Goal: Task Accomplishment & Management: Complete application form

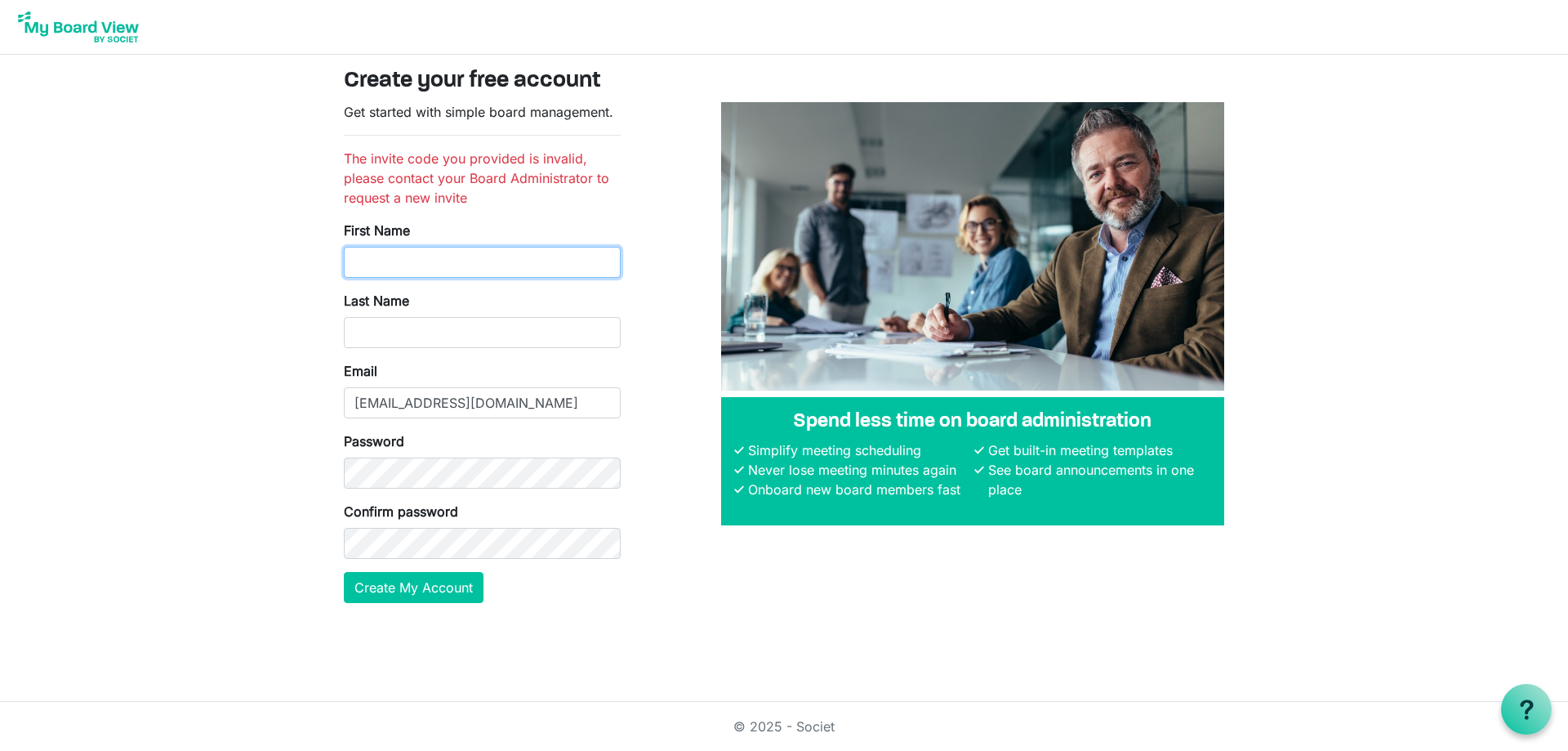
click at [371, 256] on input "First Name" at bounding box center [482, 263] width 277 height 31
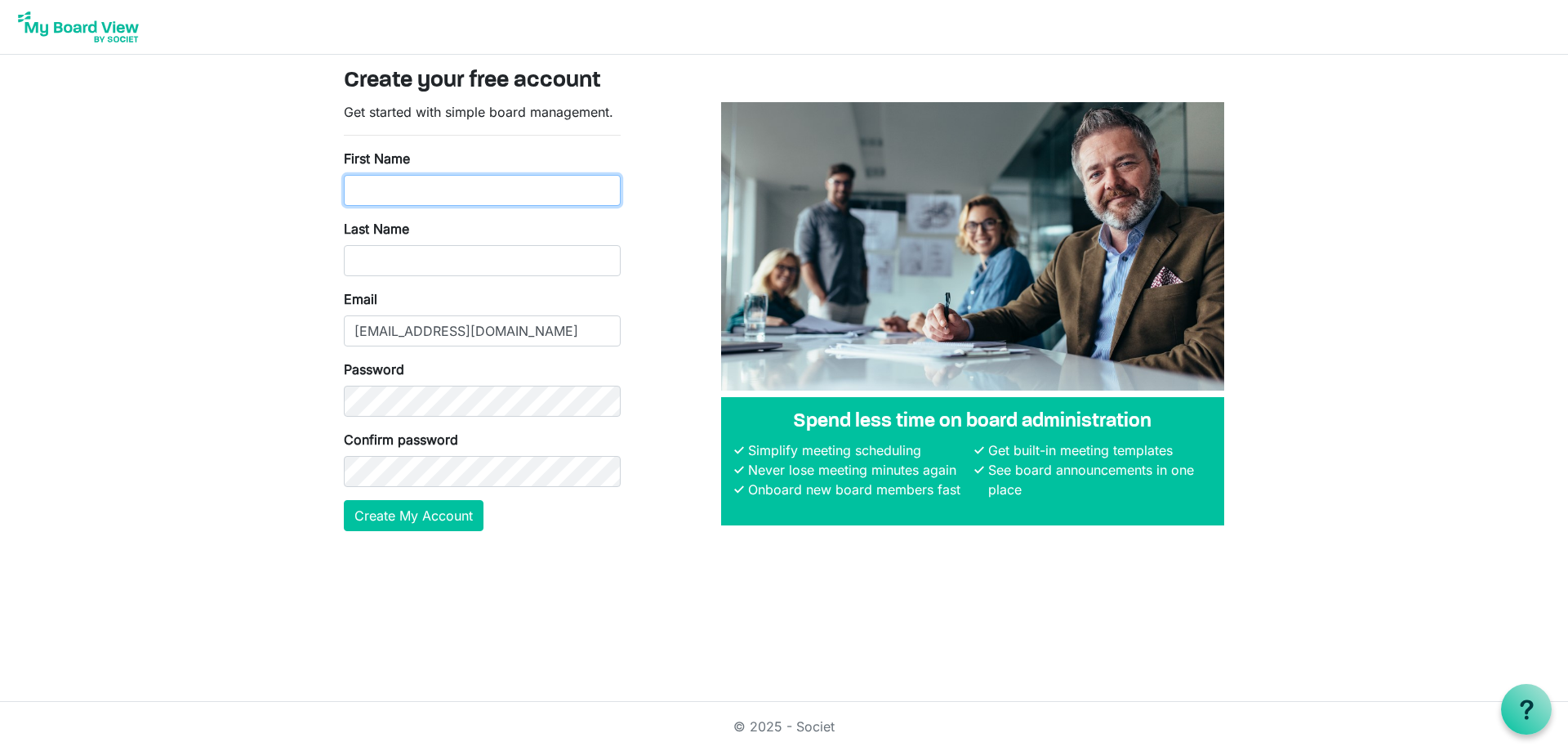
drag, startPoint x: 397, startPoint y: 195, endPoint x: 468, endPoint y: 201, distance: 71.3
click at [398, 194] on input "First Name" at bounding box center [482, 190] width 277 height 31
type input "[PERSON_NAME]"
type input "Dobbie"
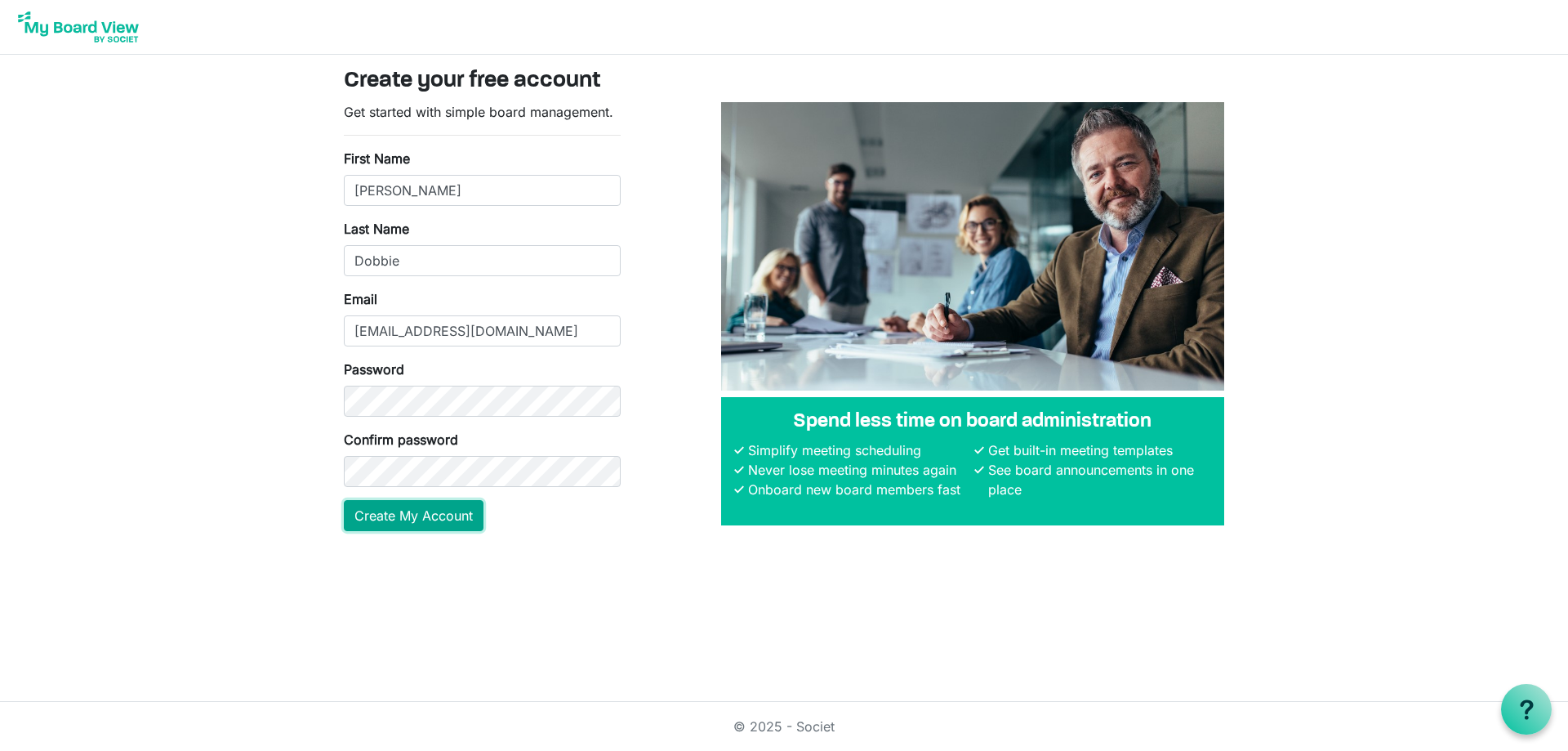
click at [434, 511] on button "Create My Account" at bounding box center [414, 516] width 140 height 31
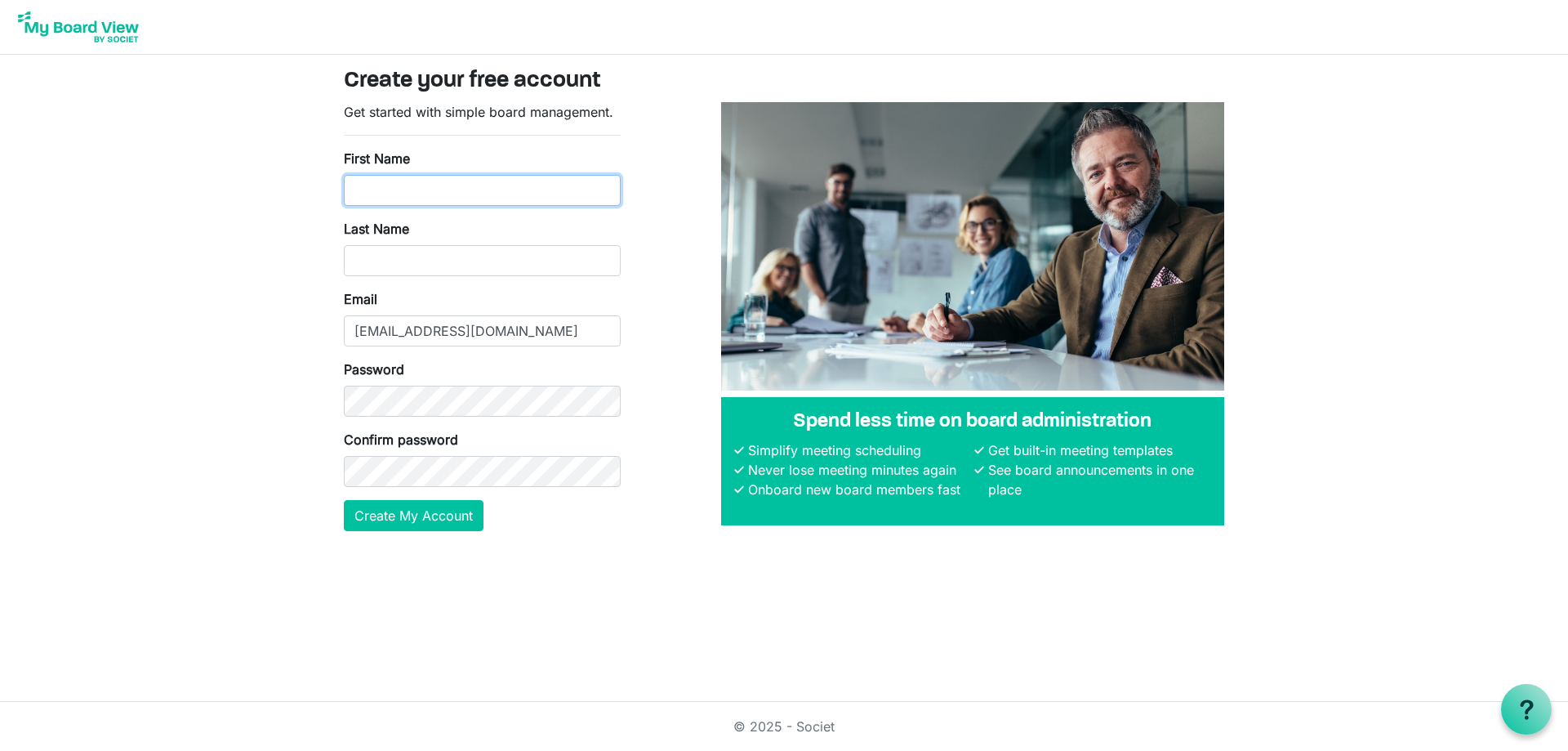
click at [358, 201] on input "First Name" at bounding box center [482, 190] width 277 height 31
type input "[PERSON_NAME]"
type input "Dobbie"
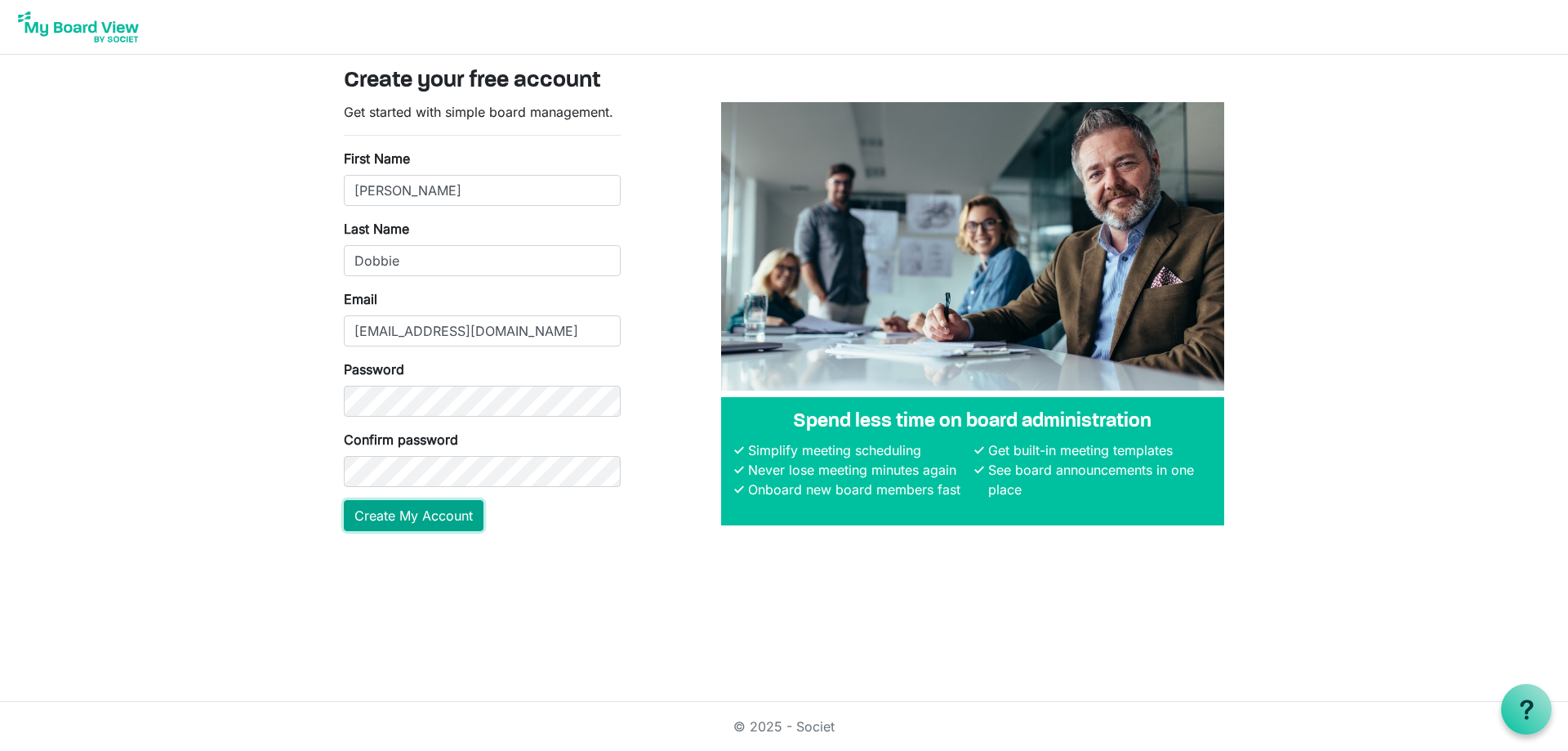
click at [417, 518] on button "Create My Account" at bounding box center [414, 516] width 140 height 31
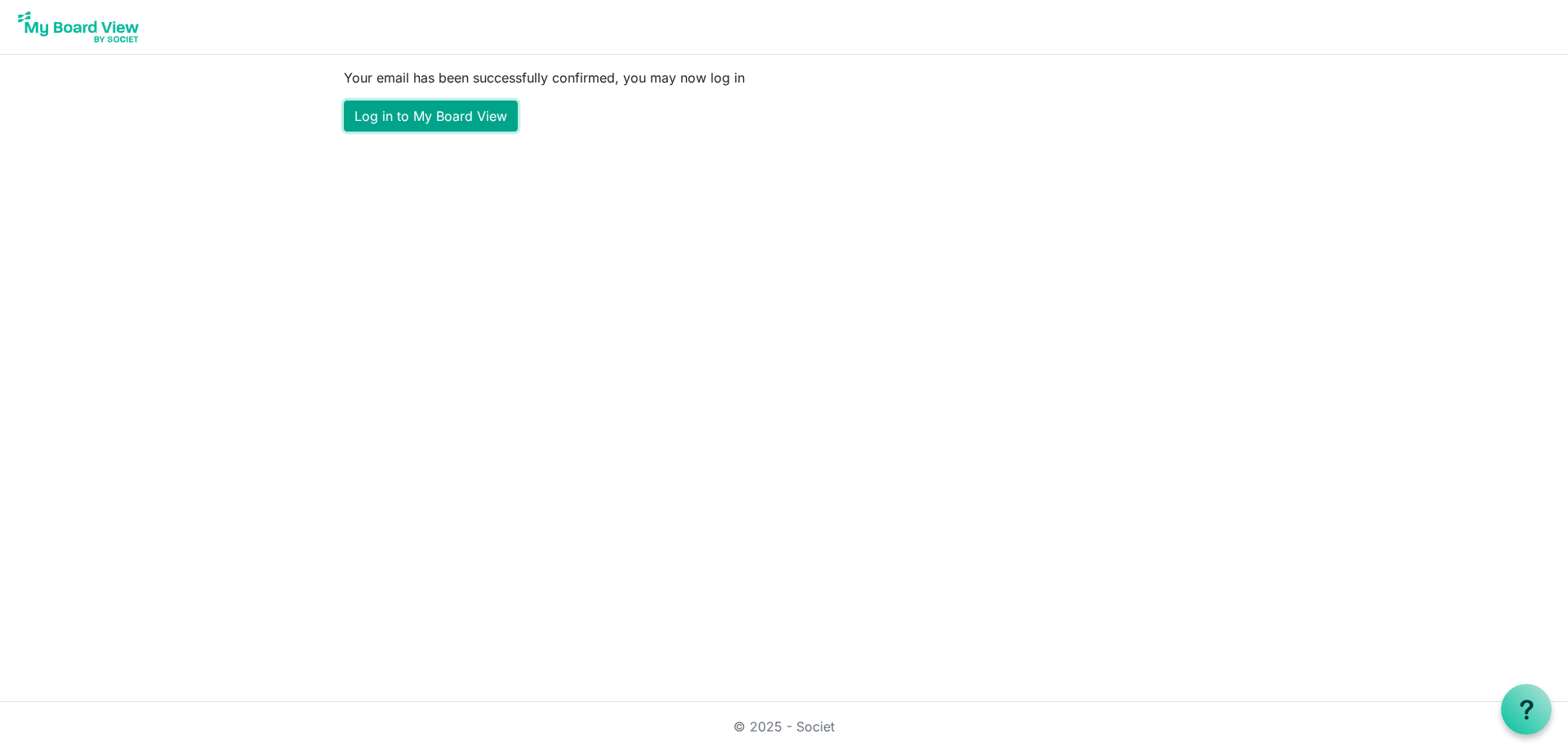
click at [429, 121] on link "Log in to My Board View" at bounding box center [431, 117] width 174 height 31
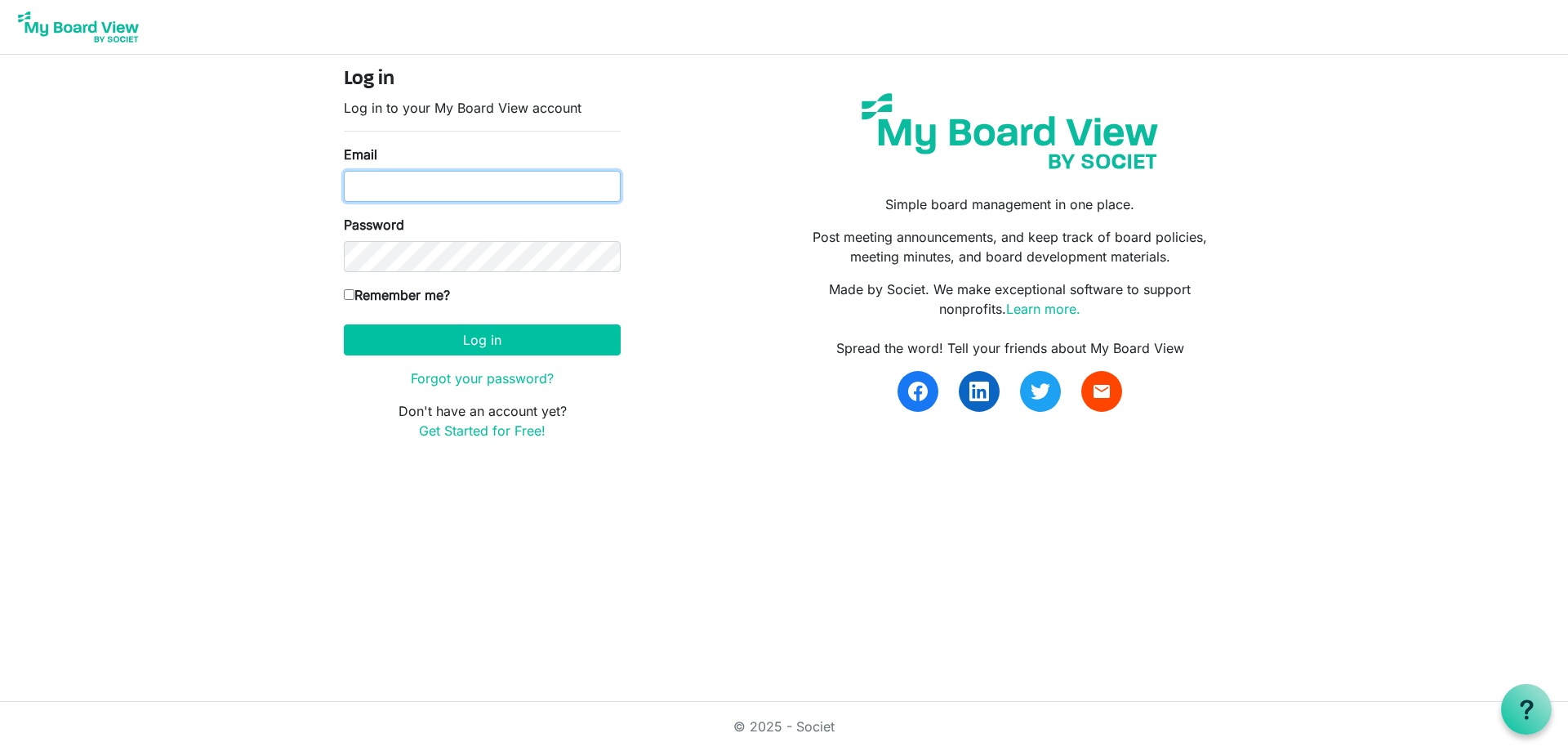
click at [443, 178] on input "Email" at bounding box center [482, 186] width 277 height 31
type input "[EMAIL_ADDRESS][DOMAIN_NAME]"
drag, startPoint x: 349, startPoint y: 295, endPoint x: 401, endPoint y: 331, distance: 63.2
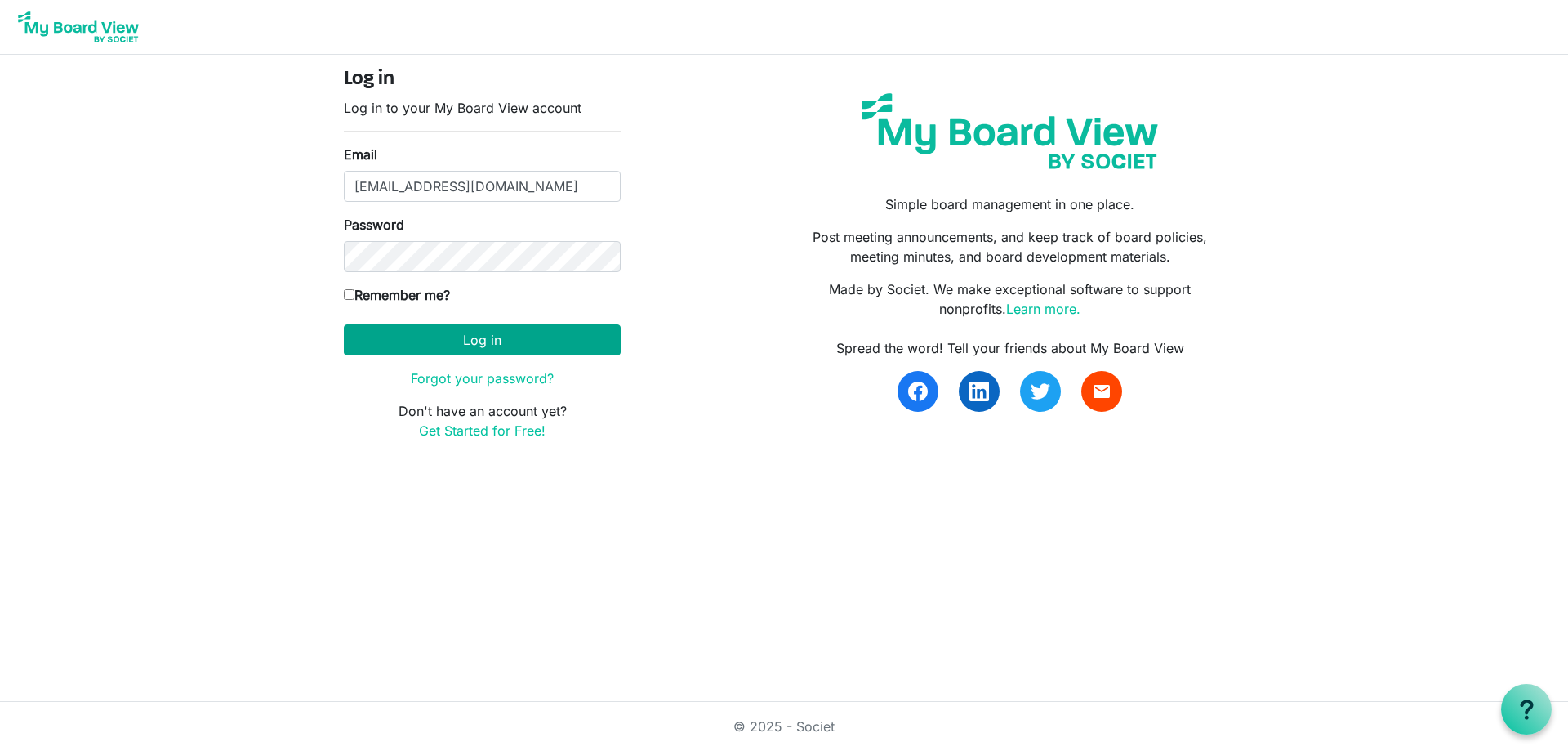
click at [351, 294] on input "Remember me?" at bounding box center [349, 294] width 11 height 11
checkbox input "true"
click at [407, 334] on button "Log in" at bounding box center [482, 340] width 277 height 31
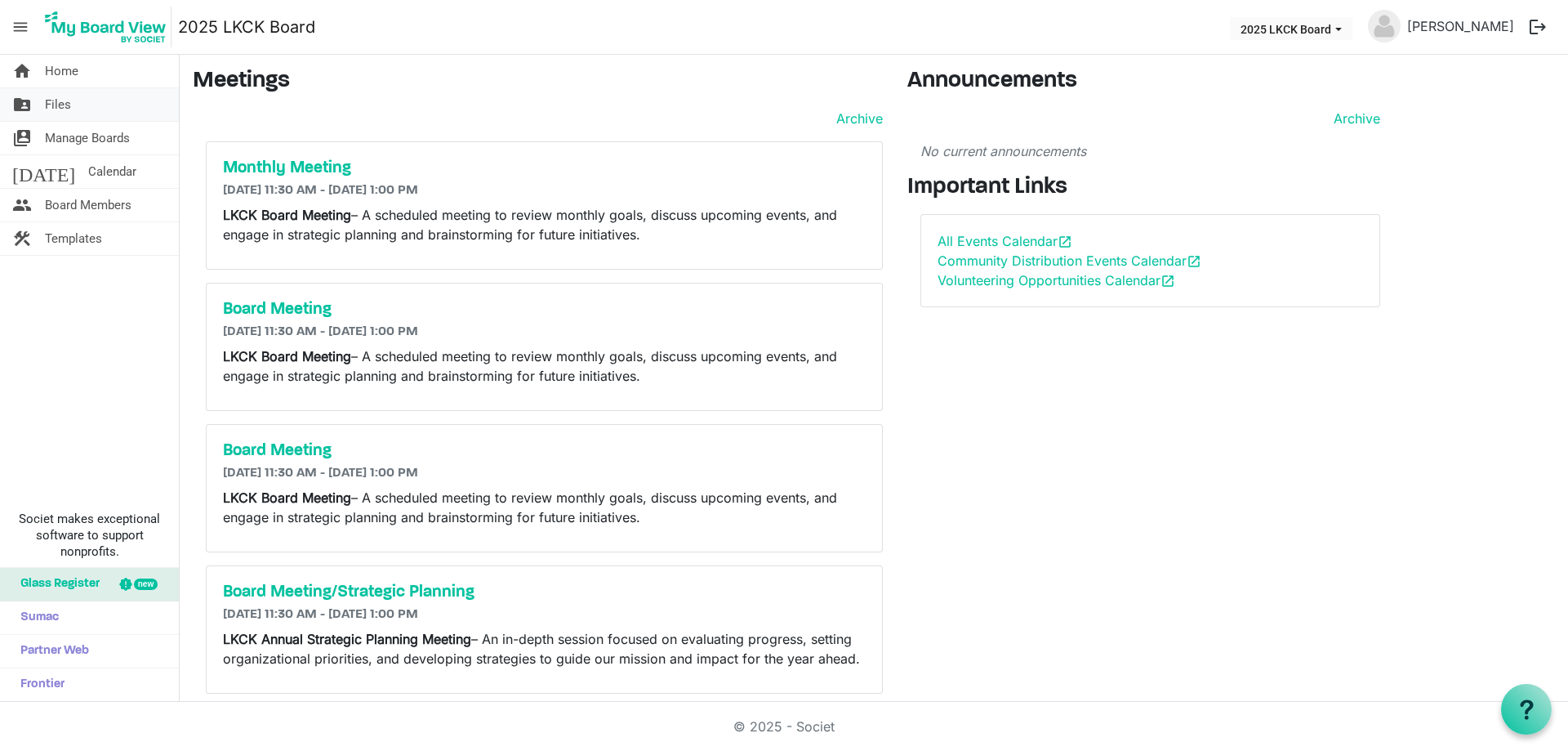
click at [76, 116] on link "folder_shared Files" at bounding box center [89, 104] width 179 height 32
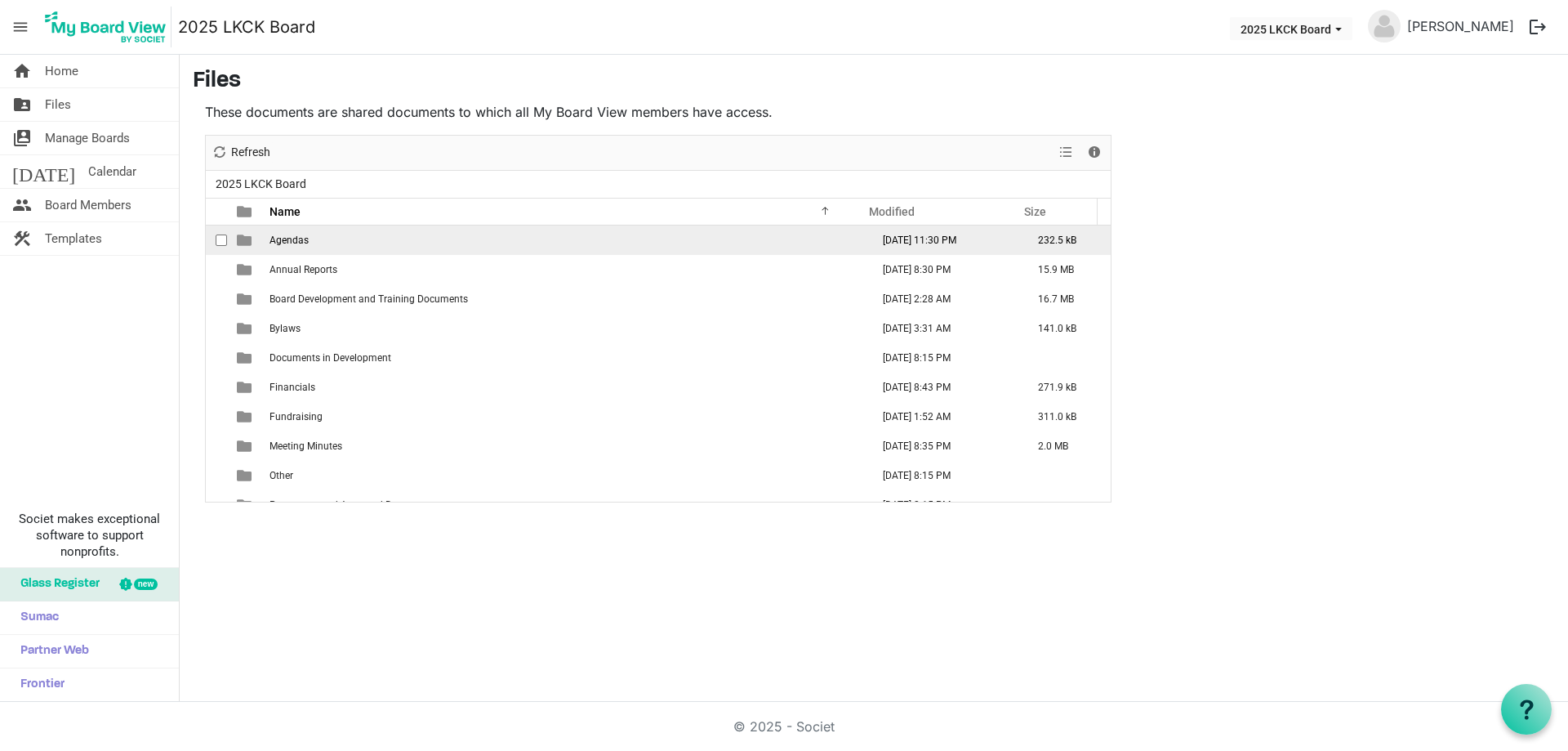
click at [292, 238] on span "Agendas" at bounding box center [289, 240] width 39 height 12
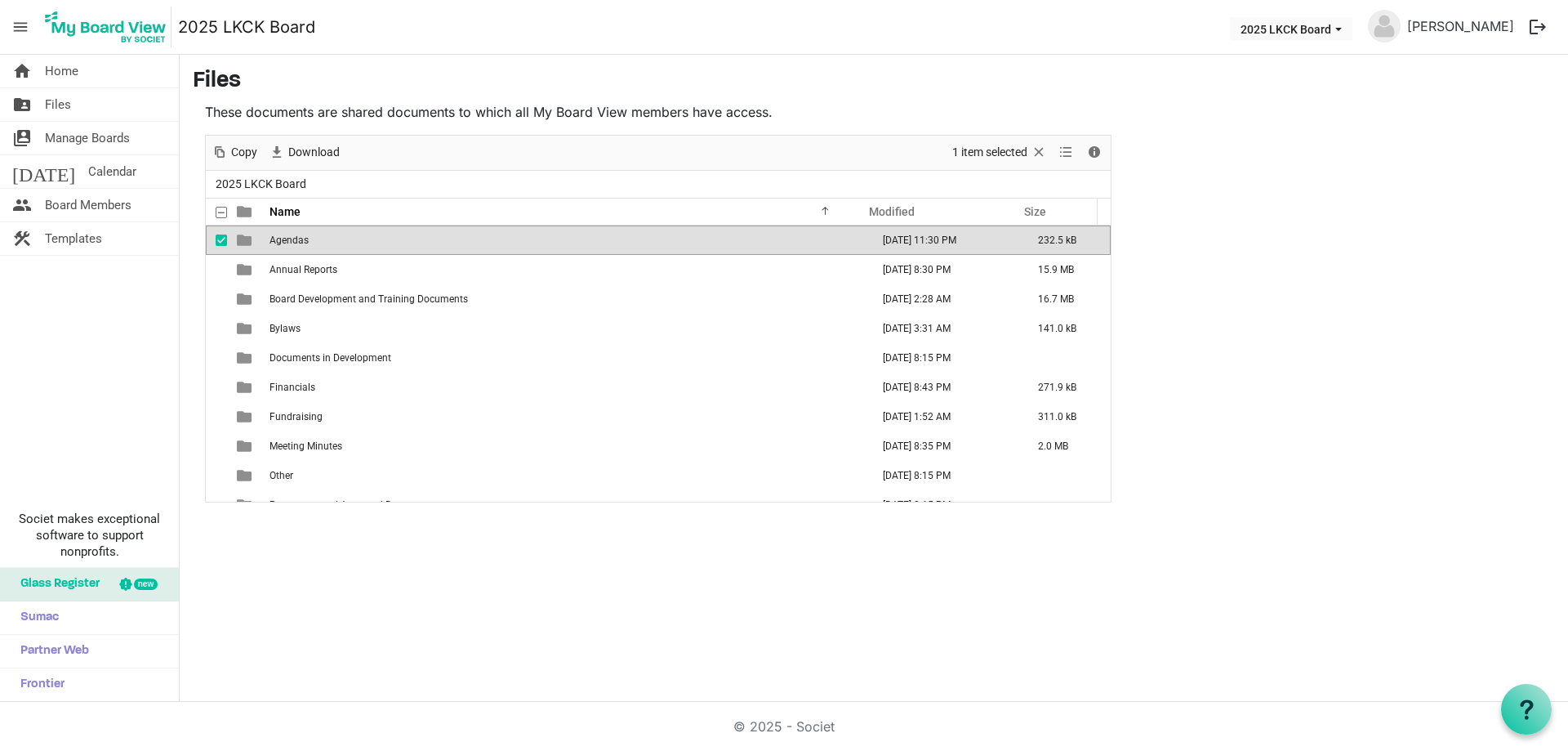
click at [292, 238] on span "Agendas" at bounding box center [289, 240] width 39 height 12
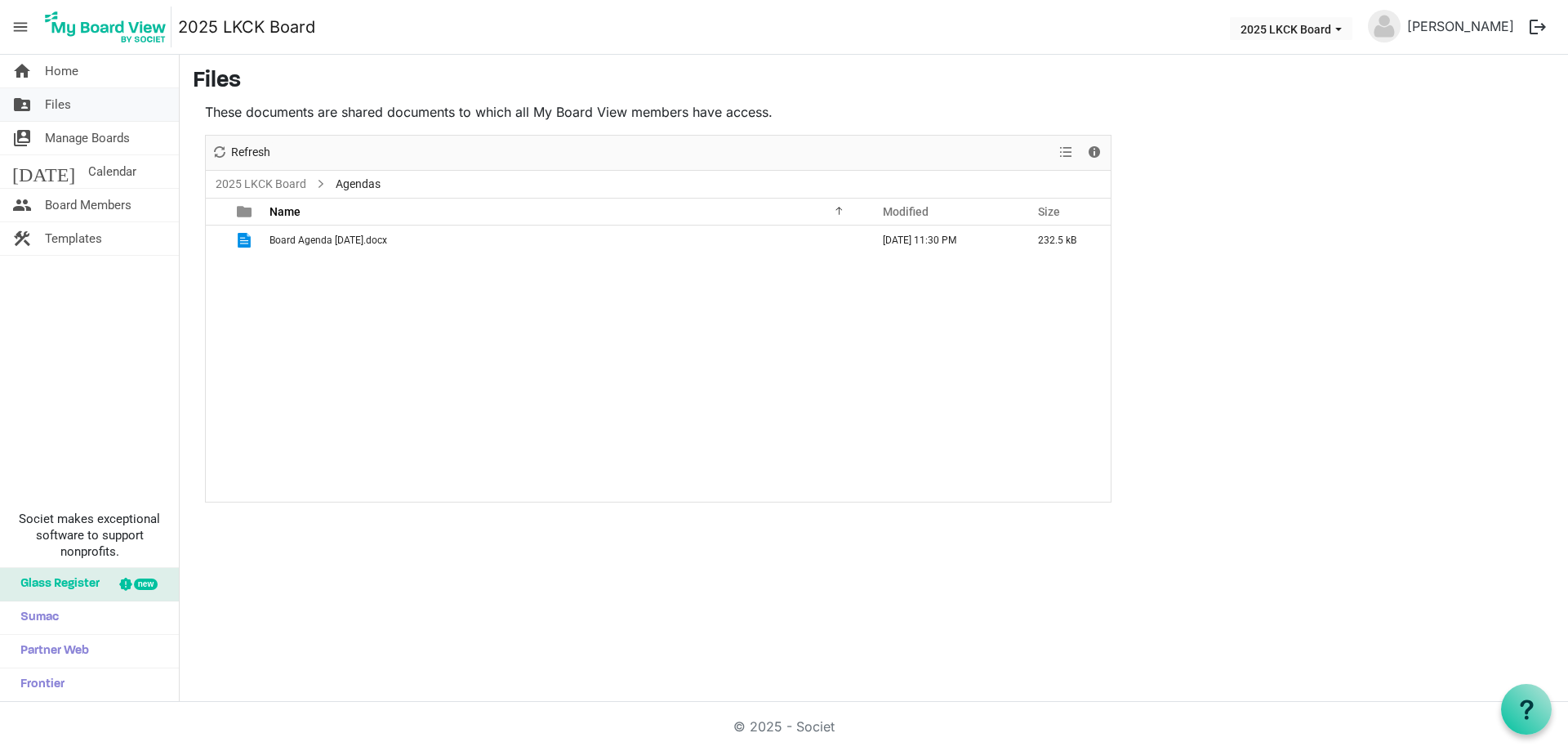
click at [47, 103] on span "Files" at bounding box center [58, 104] width 26 height 32
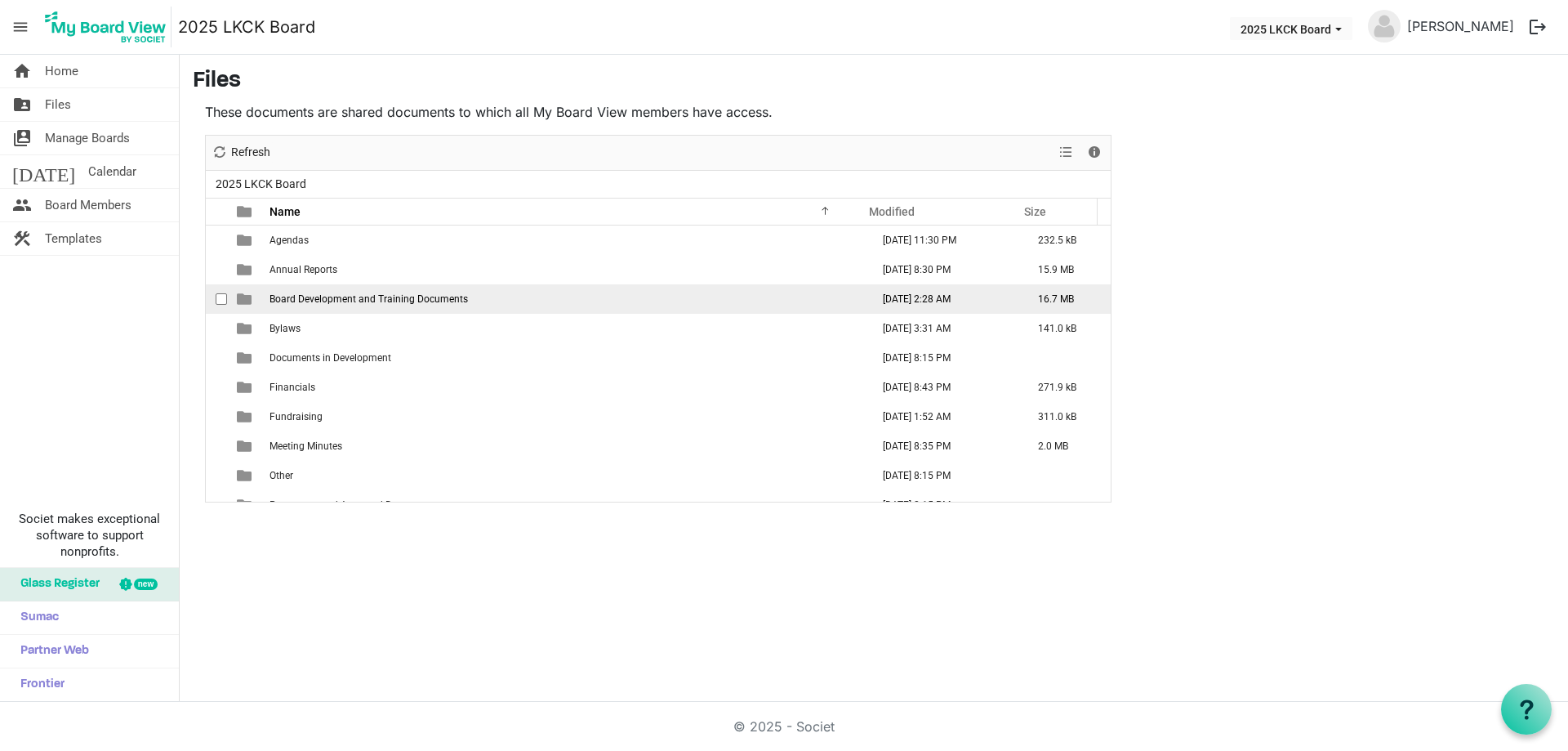
click at [309, 303] on span "Board Development and Training Documents" at bounding box center [368, 299] width 199 height 12
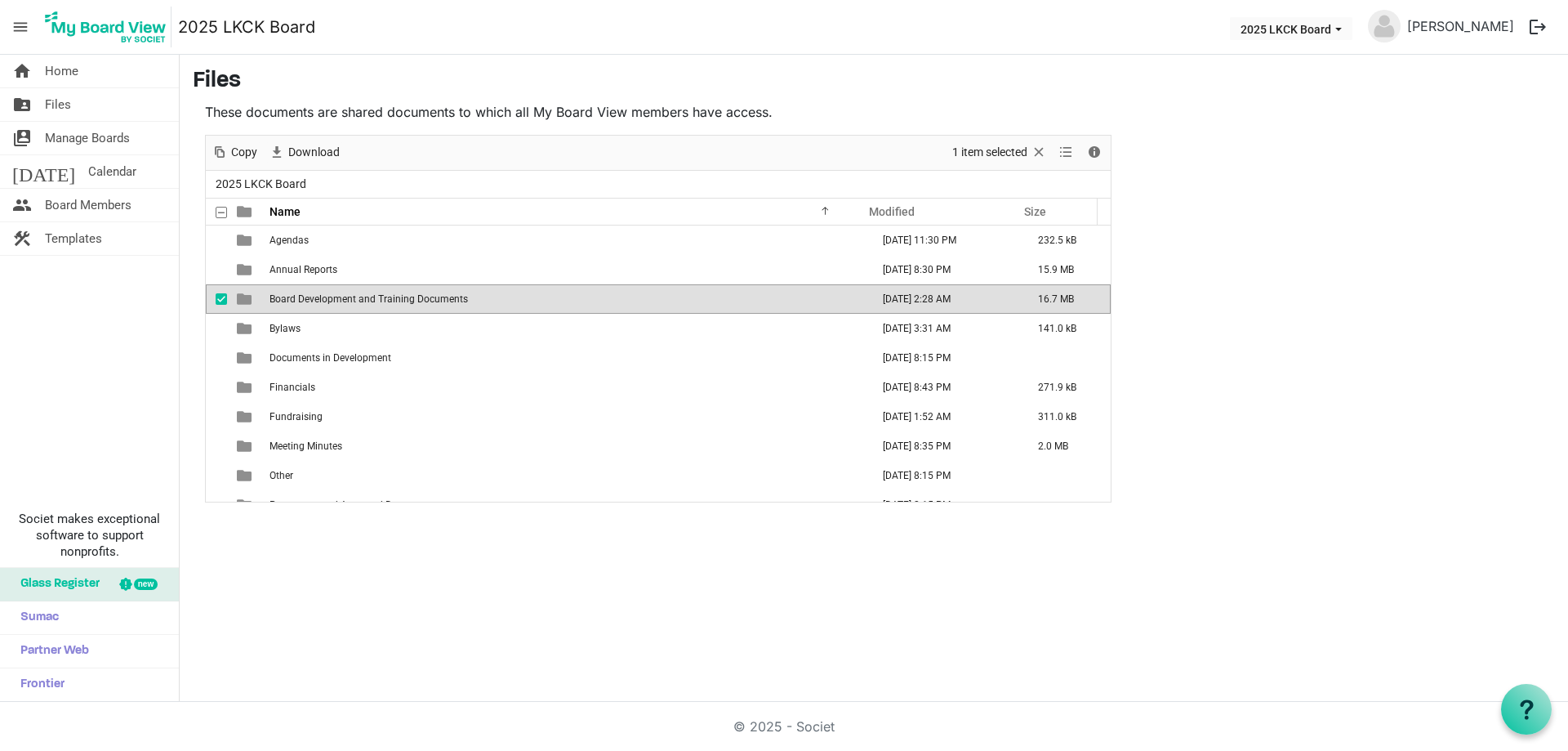
click at [309, 303] on span "Board Development and Training Documents" at bounding box center [368, 299] width 199 height 12
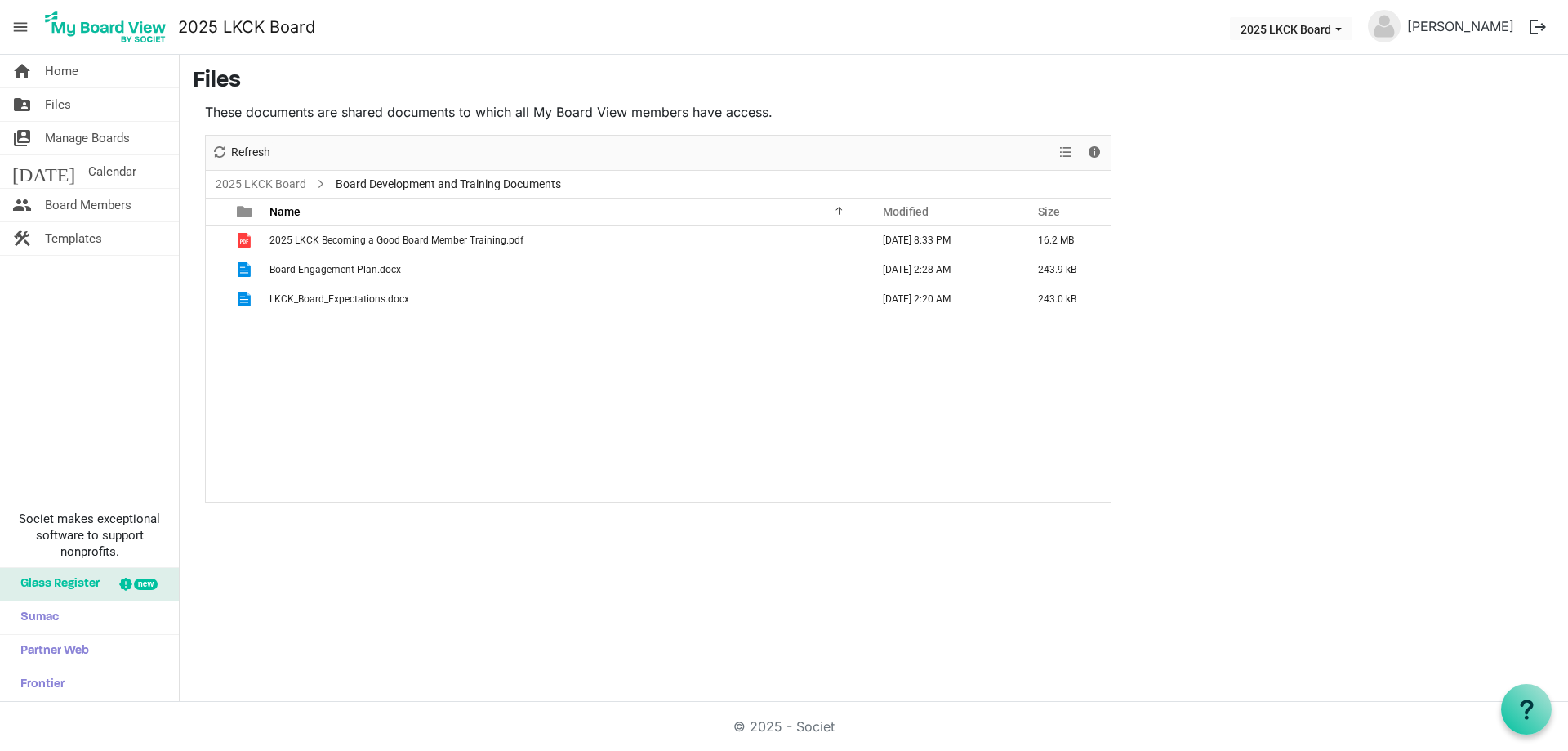
click at [309, 303] on div "New folder Upload Cut Copy Paste Delete Download Rename Sort by Refresh 1 item …" at bounding box center [658, 319] width 906 height 368
click at [319, 273] on span "Board Engagement Plan.docx" at bounding box center [335, 270] width 131 height 12
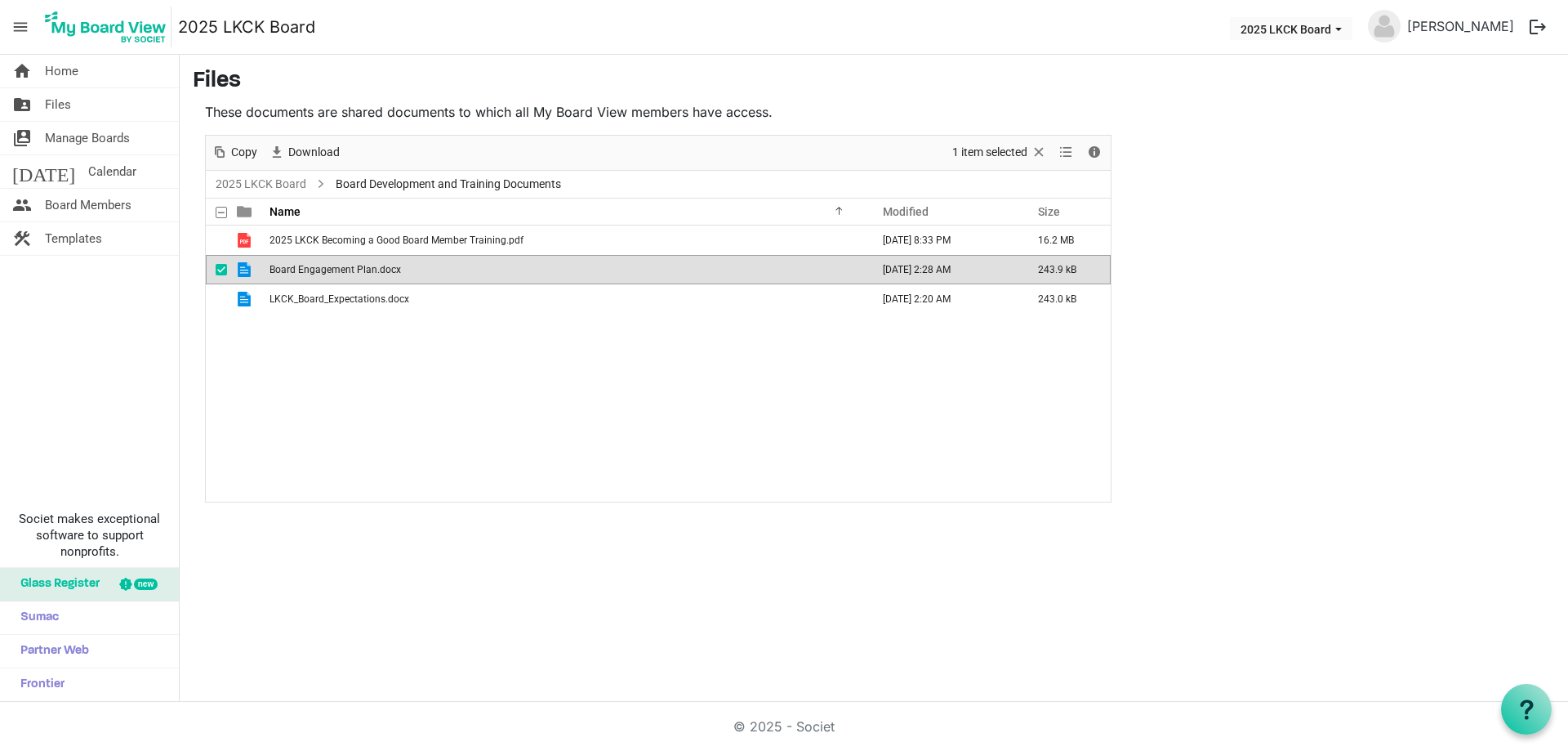
click at [319, 273] on span "Board Engagement Plan.docx" at bounding box center [335, 270] width 131 height 12
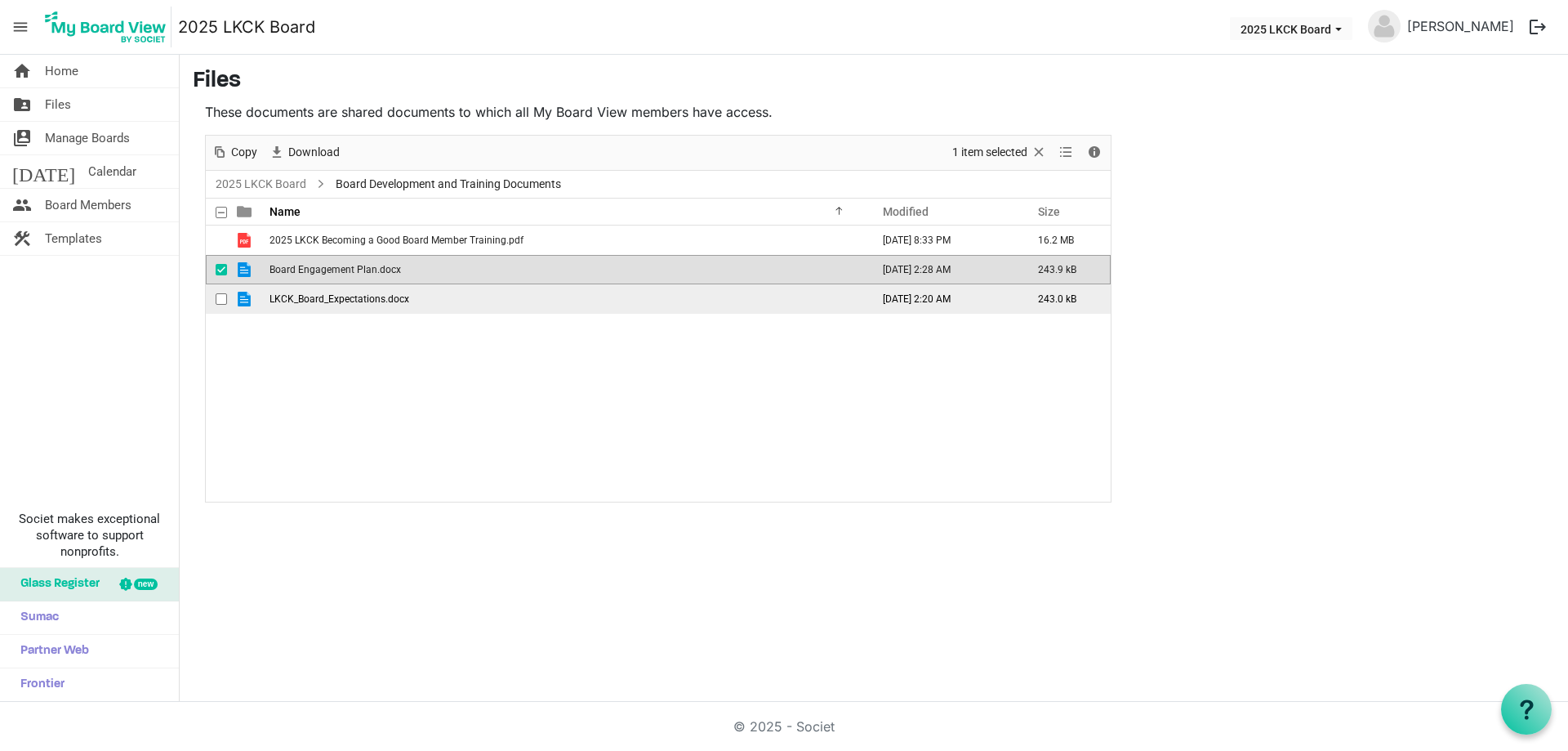
click at [220, 300] on span "checkbox" at bounding box center [221, 299] width 12 height 12
drag, startPoint x: 219, startPoint y: 267, endPoint x: 242, endPoint y: 266, distance: 23.0
click at [222, 266] on span "checkbox" at bounding box center [221, 270] width 12 height 12
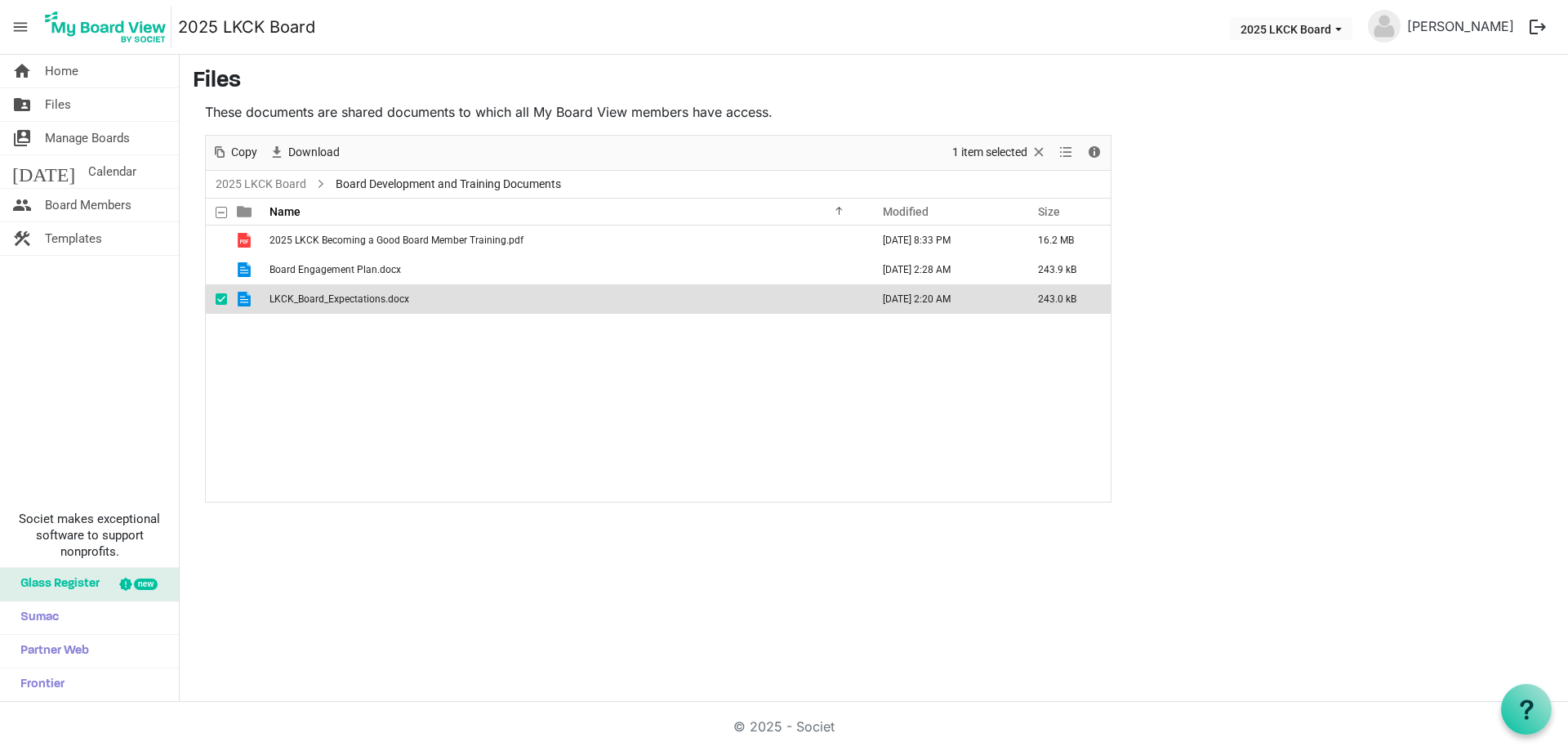
click at [298, 299] on span "LKCK_Board_Expectations.docx" at bounding box center [339, 299] width 140 height 12
click at [95, 135] on span "Manage Boards" at bounding box center [87, 137] width 85 height 32
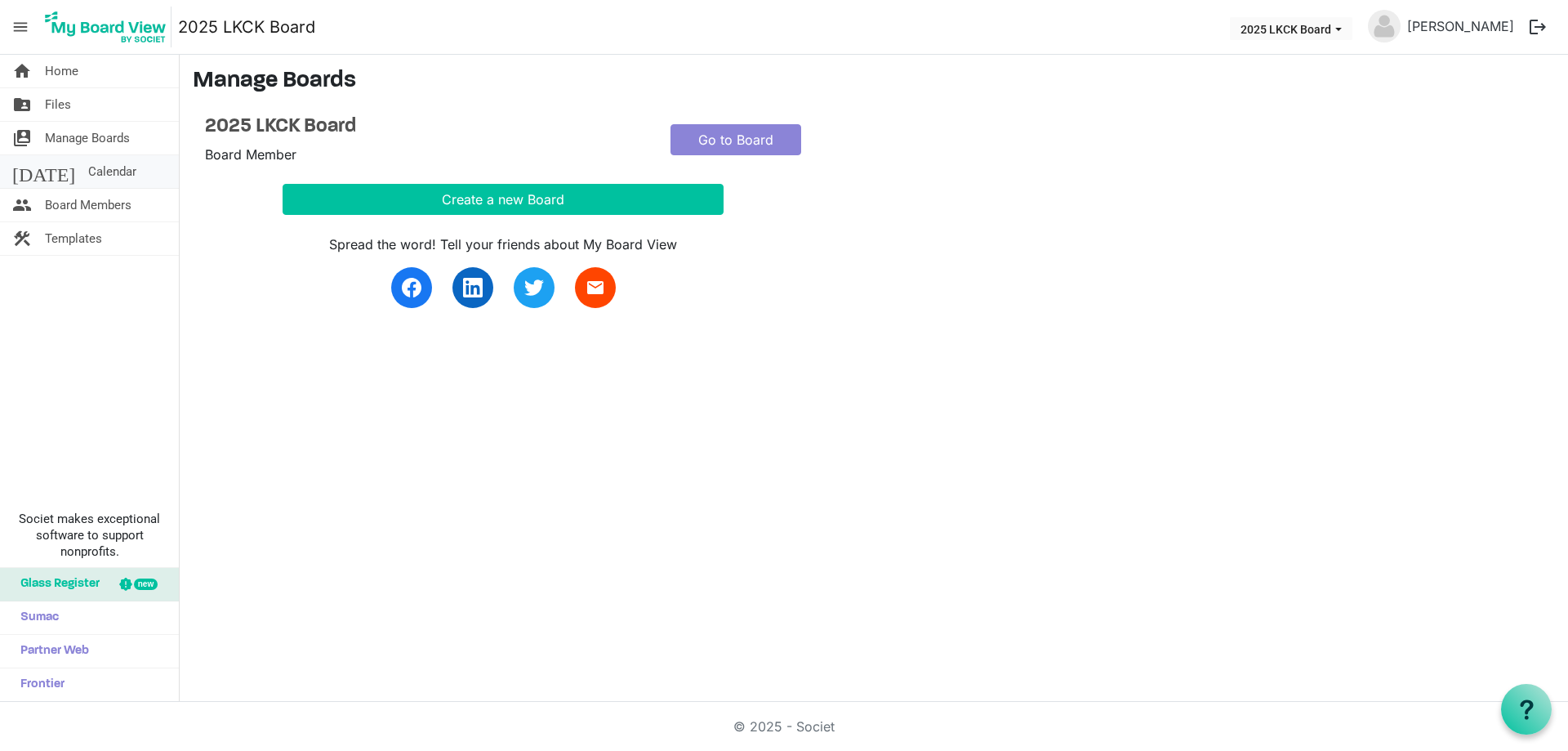
click at [88, 168] on span "Calendar" at bounding box center [112, 171] width 48 height 32
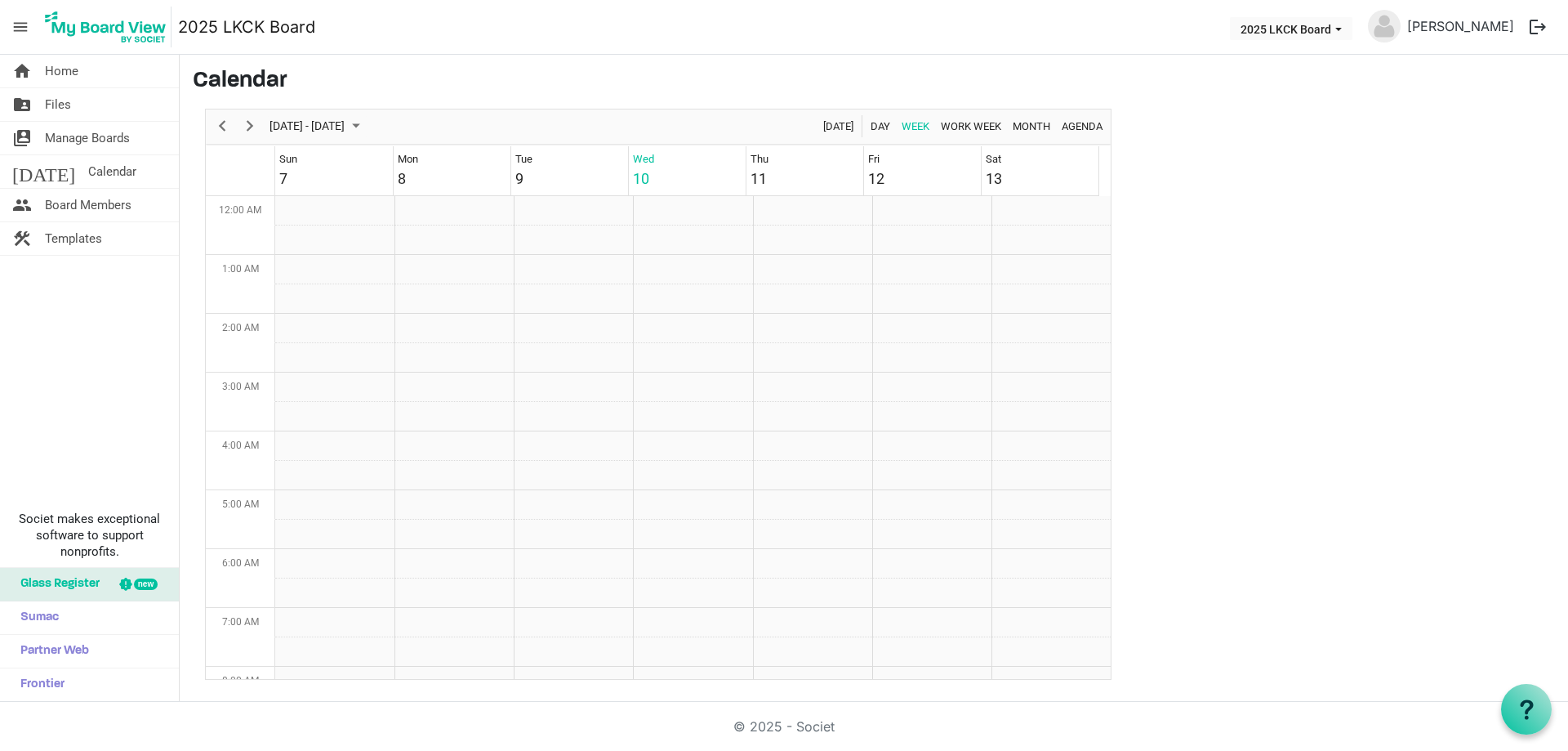
scroll to position [529, 0]
click at [650, 298] on td "Week of September 10, 2025" at bounding box center [693, 299] width 120 height 29
click at [67, 78] on span "Home" at bounding box center [62, 71] width 33 height 32
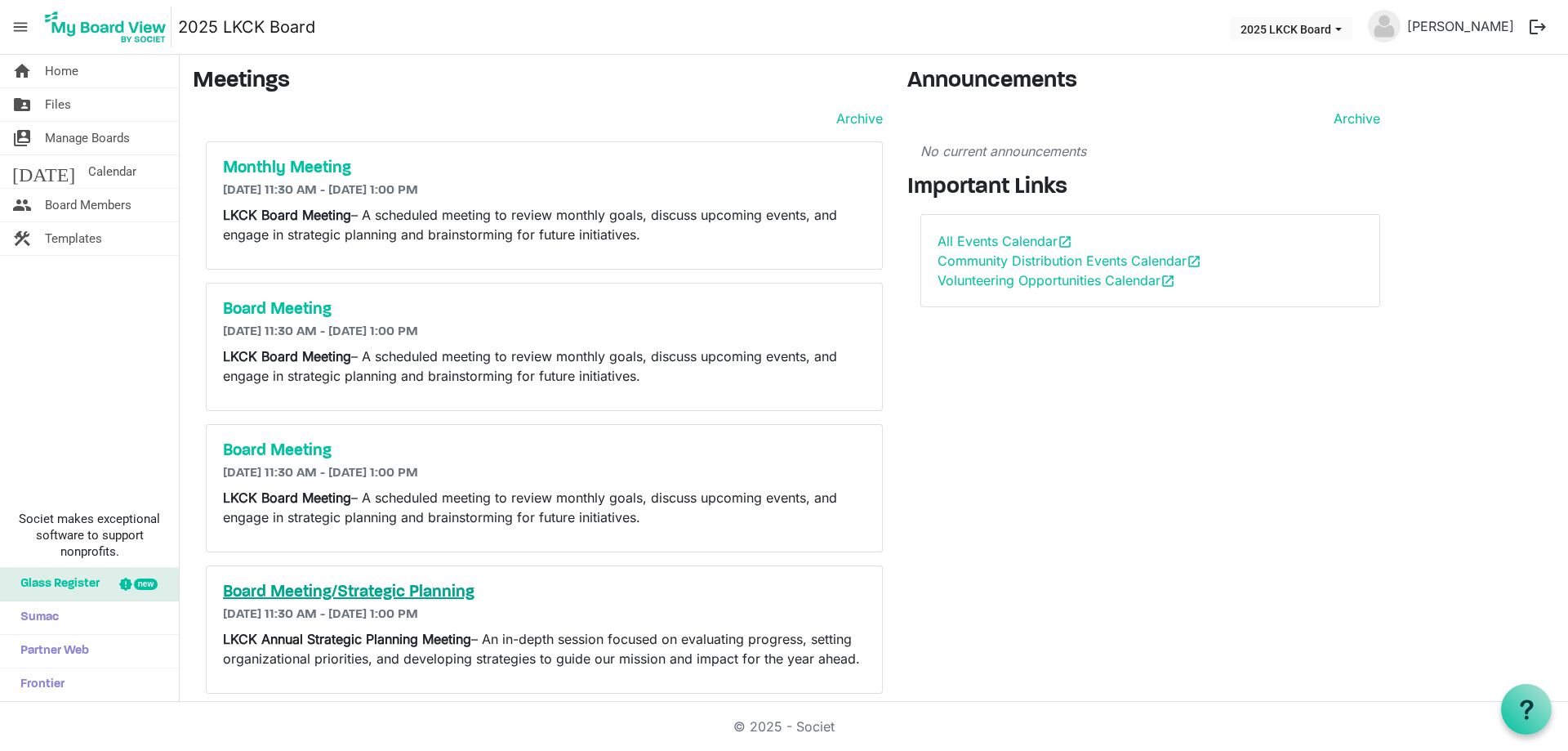
click at [373, 597] on h5 "Board Meeting/Strategic Planning" at bounding box center [545, 592] width 643 height 20
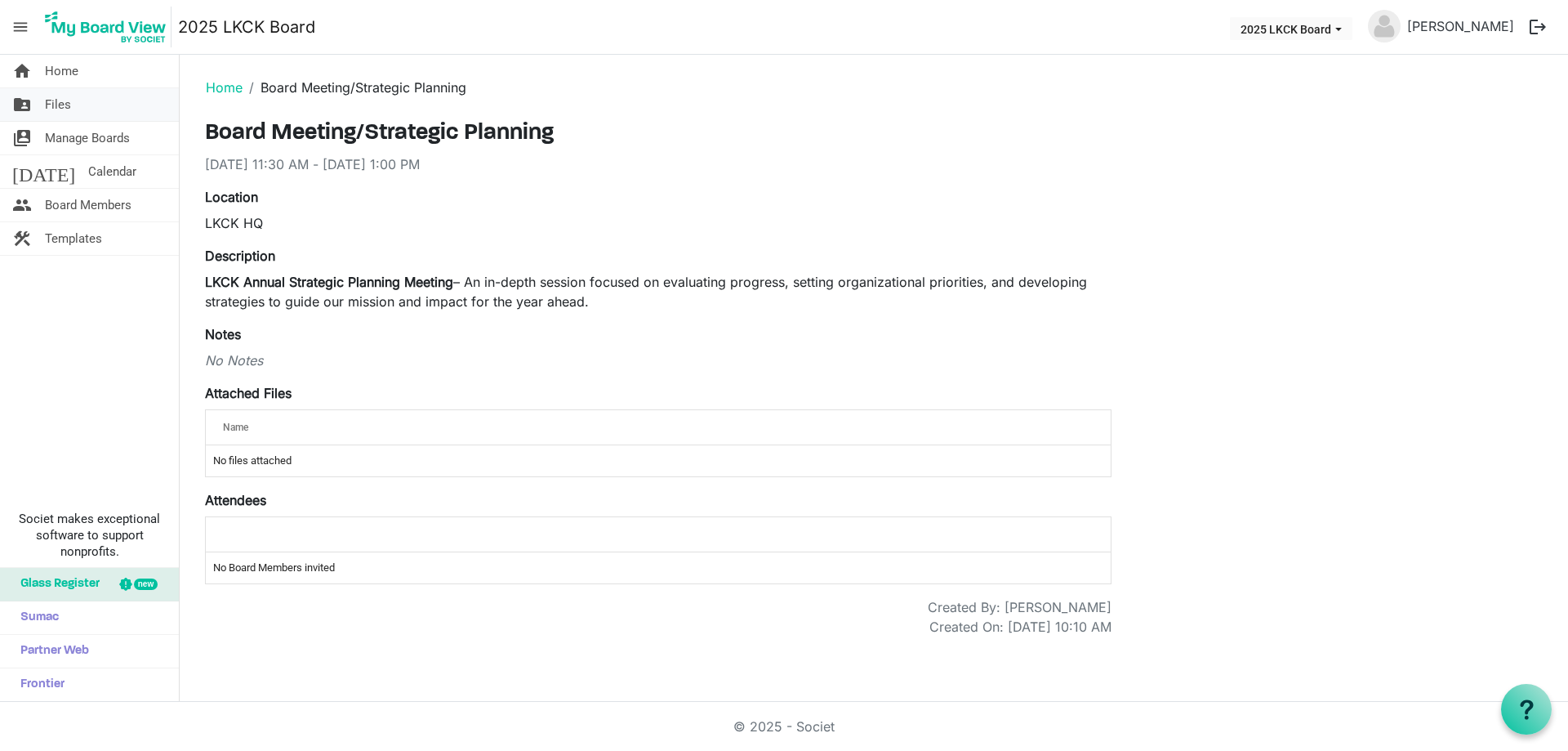
click at [62, 106] on span "Files" at bounding box center [58, 104] width 26 height 32
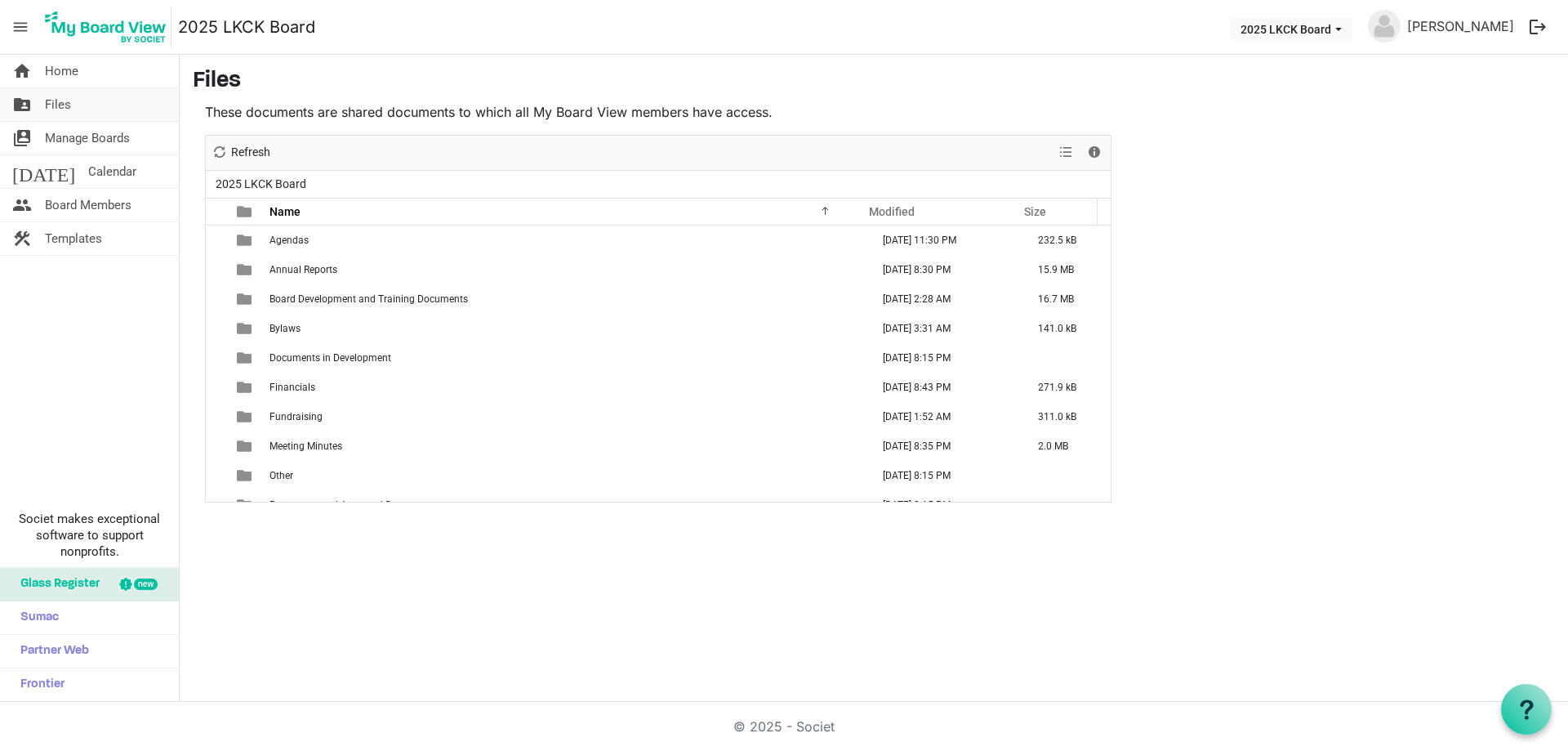
click at [70, 106] on span "Files" at bounding box center [58, 104] width 26 height 32
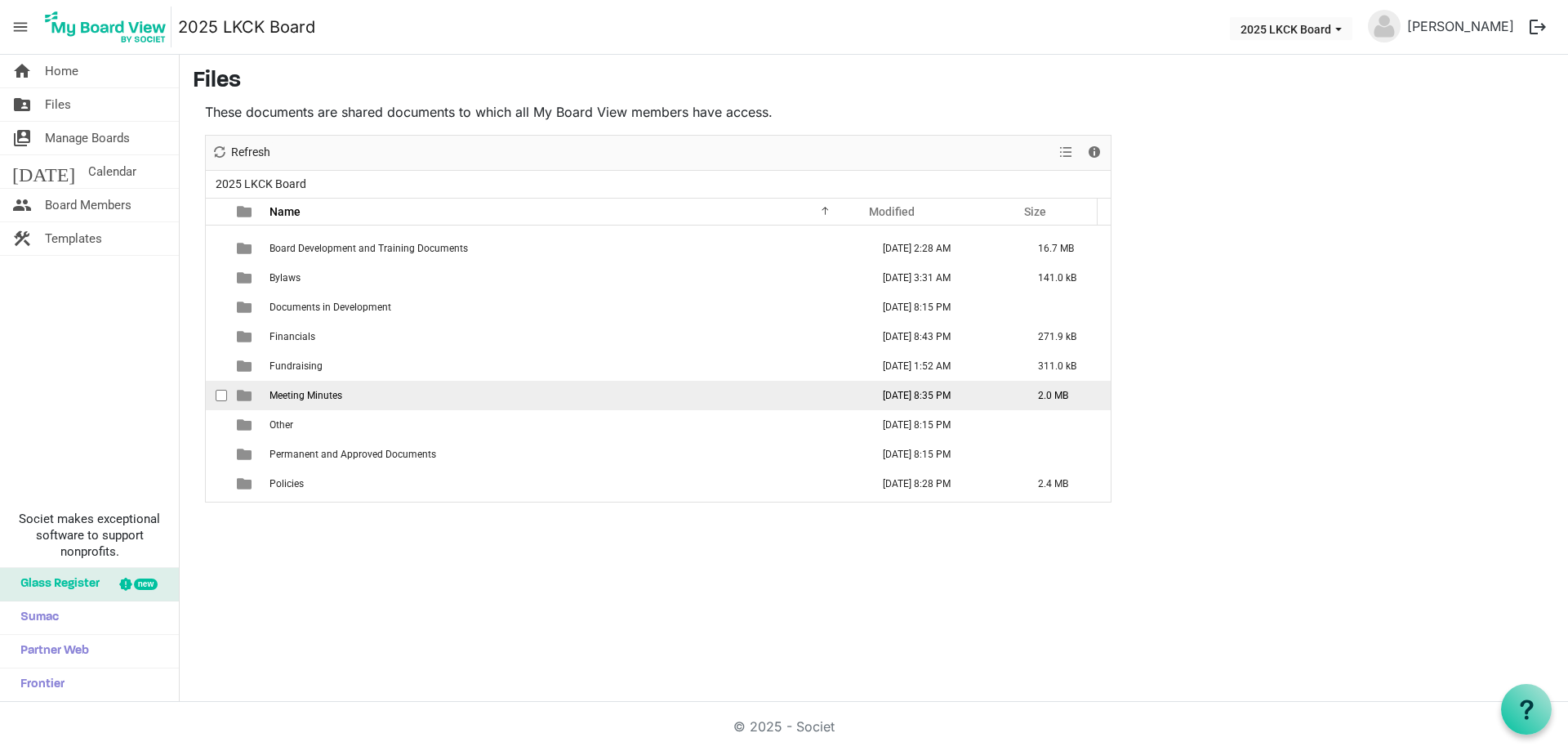
scroll to position [76, 0]
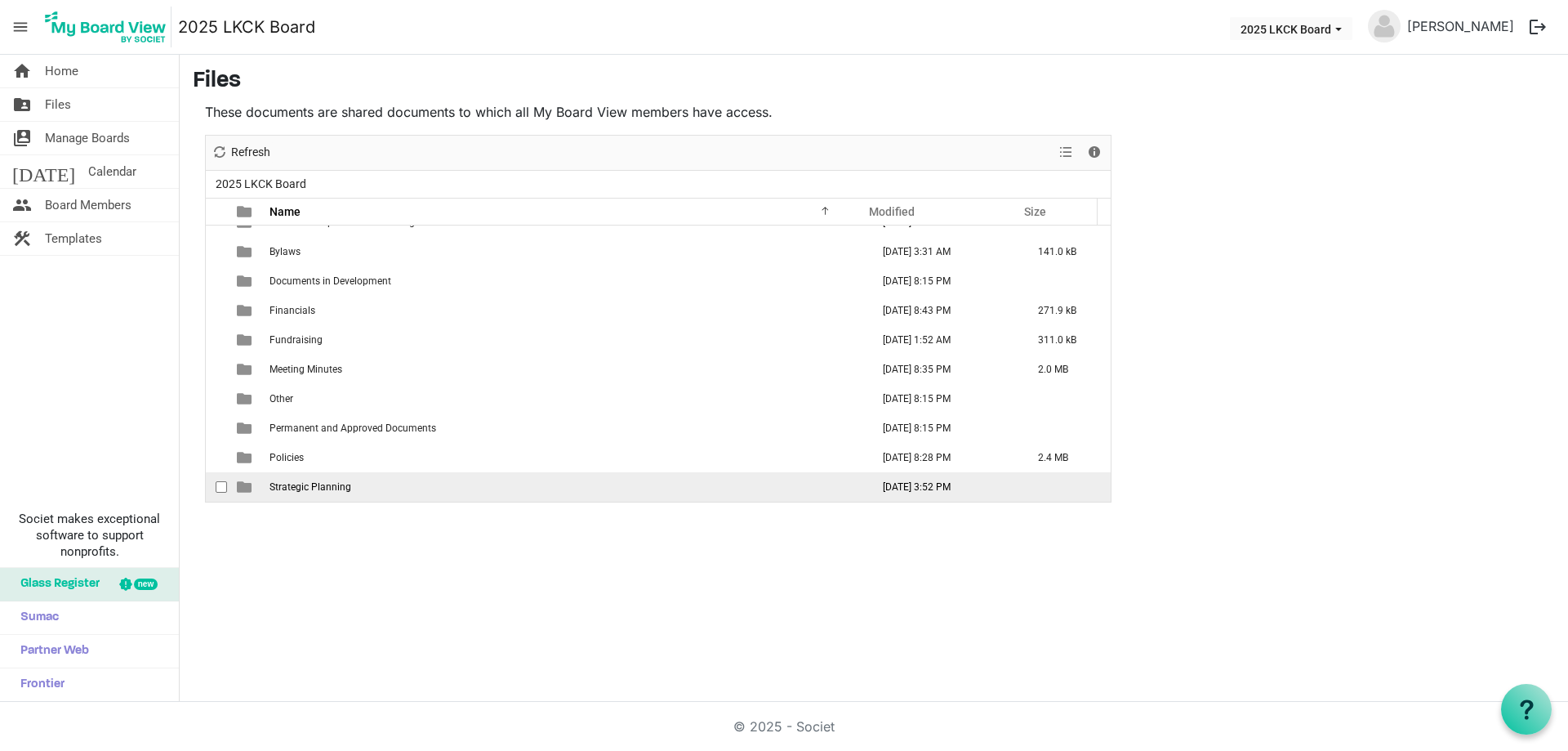
click at [322, 490] on span "Strategic Planning" at bounding box center [310, 487] width 81 height 12
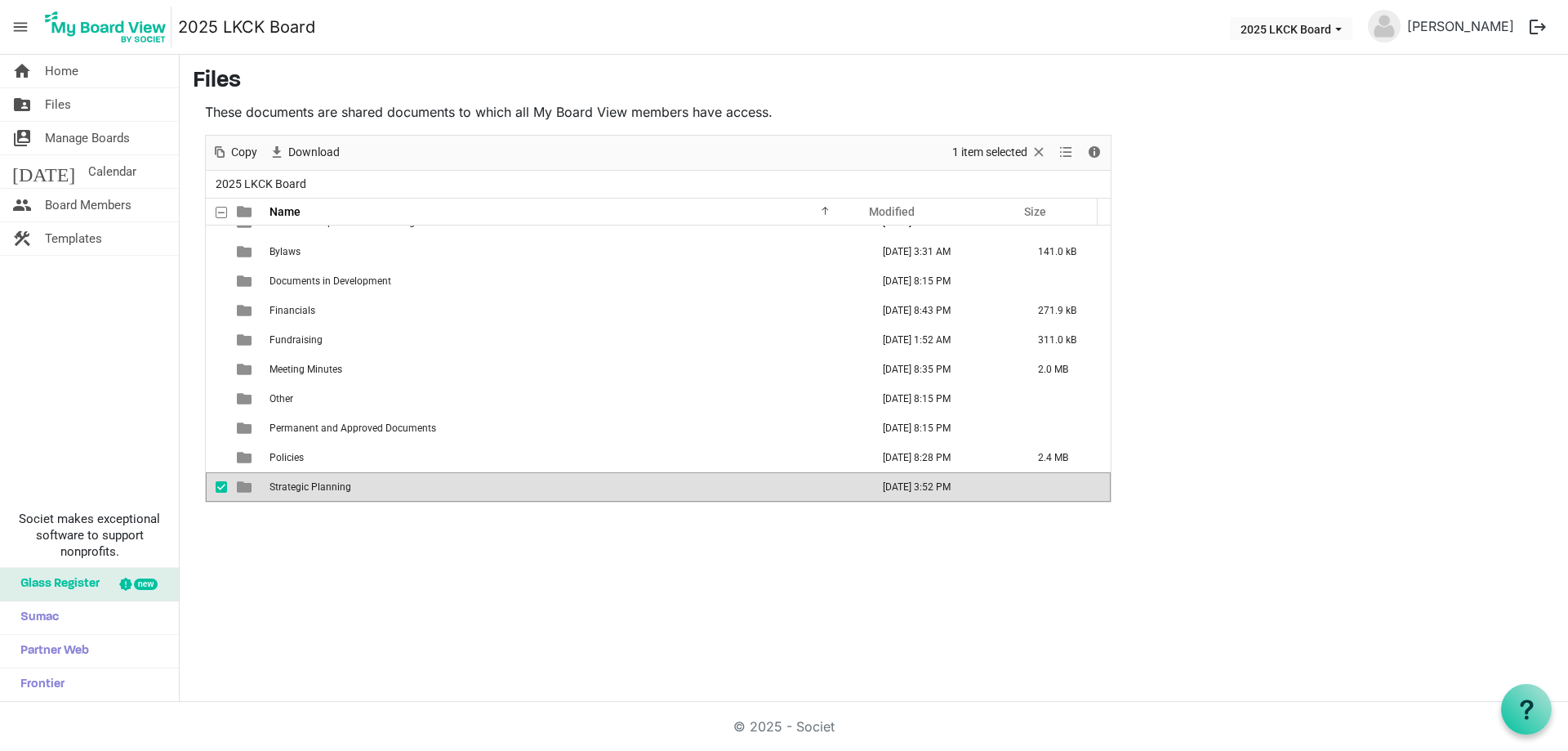
click at [322, 489] on span "Strategic Planning" at bounding box center [310, 487] width 81 height 12
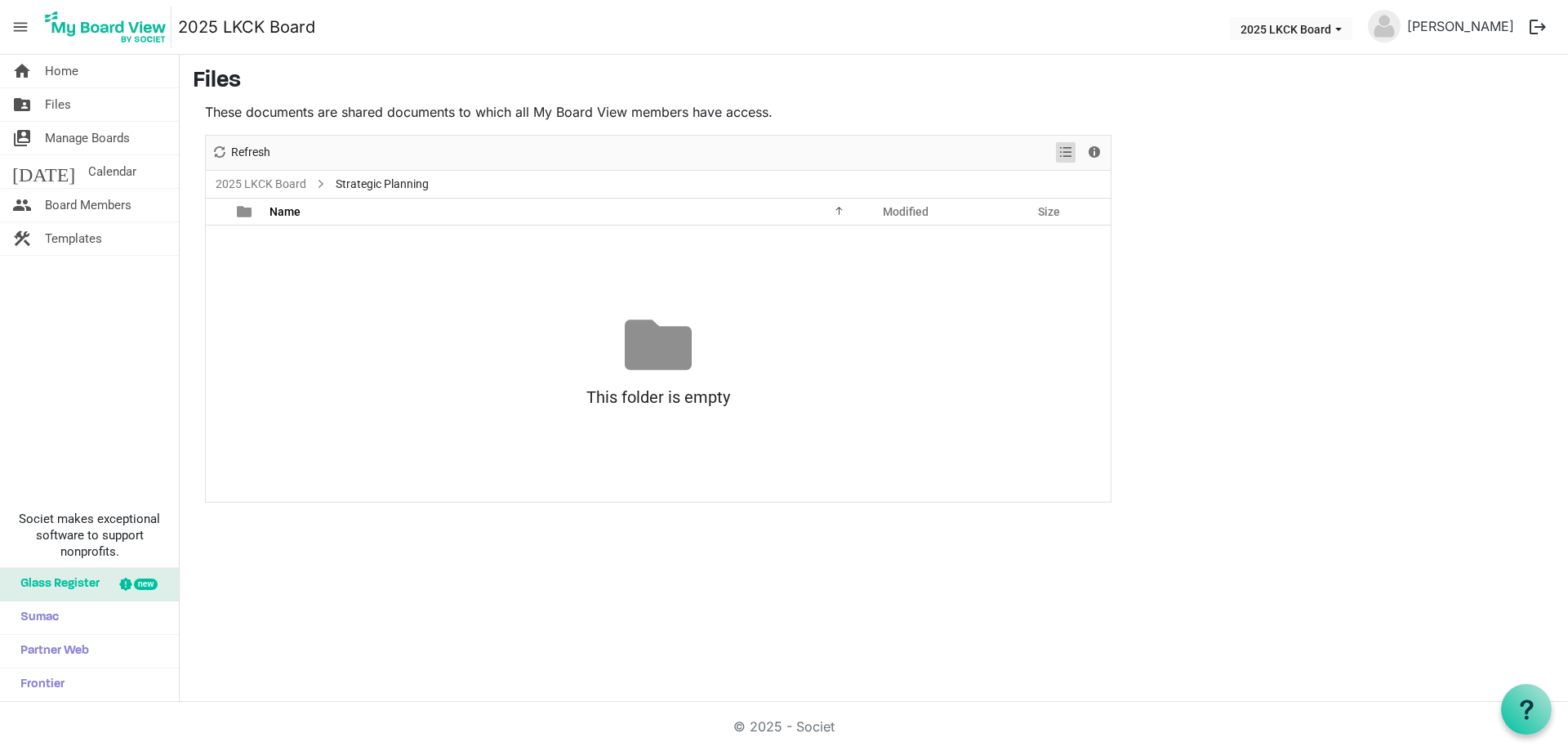
click at [1074, 151] on span "View dropdownbutton" at bounding box center [1066, 152] width 20 height 21
click at [394, 327] on div "This folder is empty Drag files here to upload" at bounding box center [659, 364] width 906 height 105
click at [60, 101] on span "Files" at bounding box center [58, 104] width 26 height 32
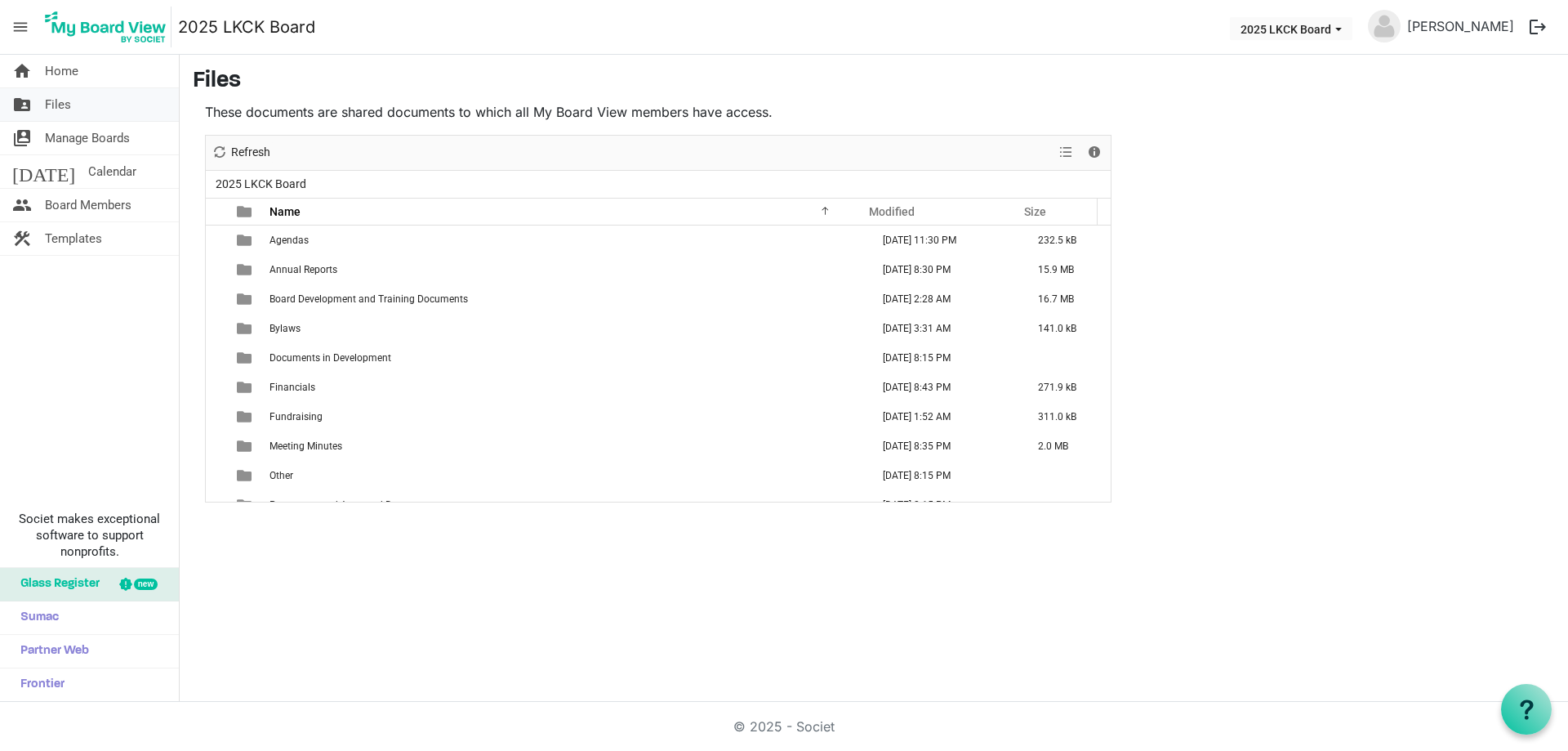
click at [57, 104] on span "Files" at bounding box center [58, 104] width 26 height 32
